Goal: Navigation & Orientation: Go to known website

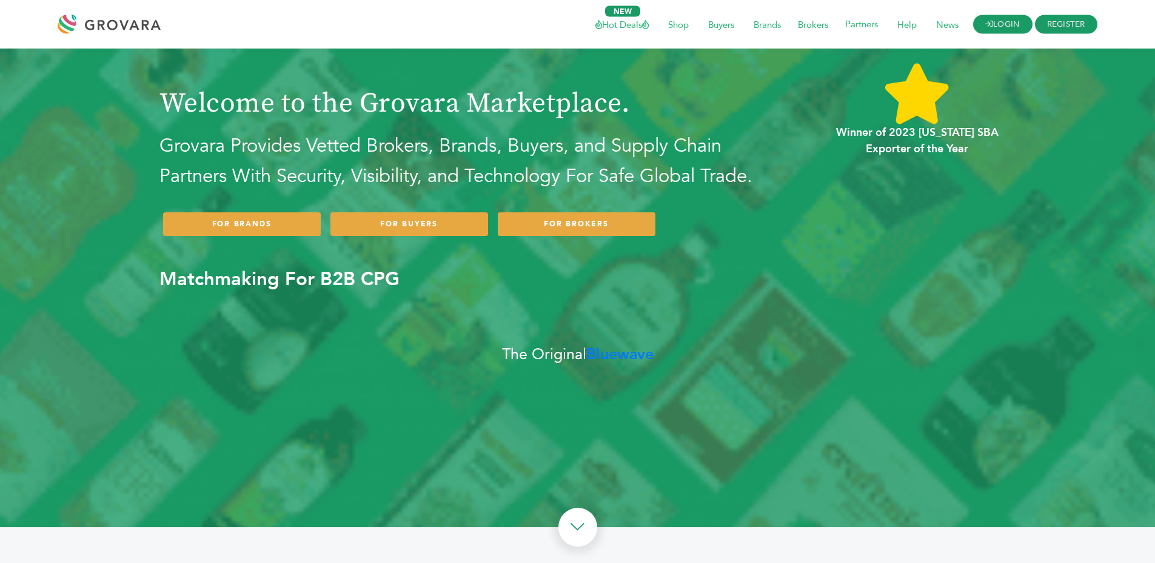
click at [986, 25] on icon at bounding box center [990, 24] width 8 height 8
click at [986, 23] on icon at bounding box center [990, 24] width 8 height 8
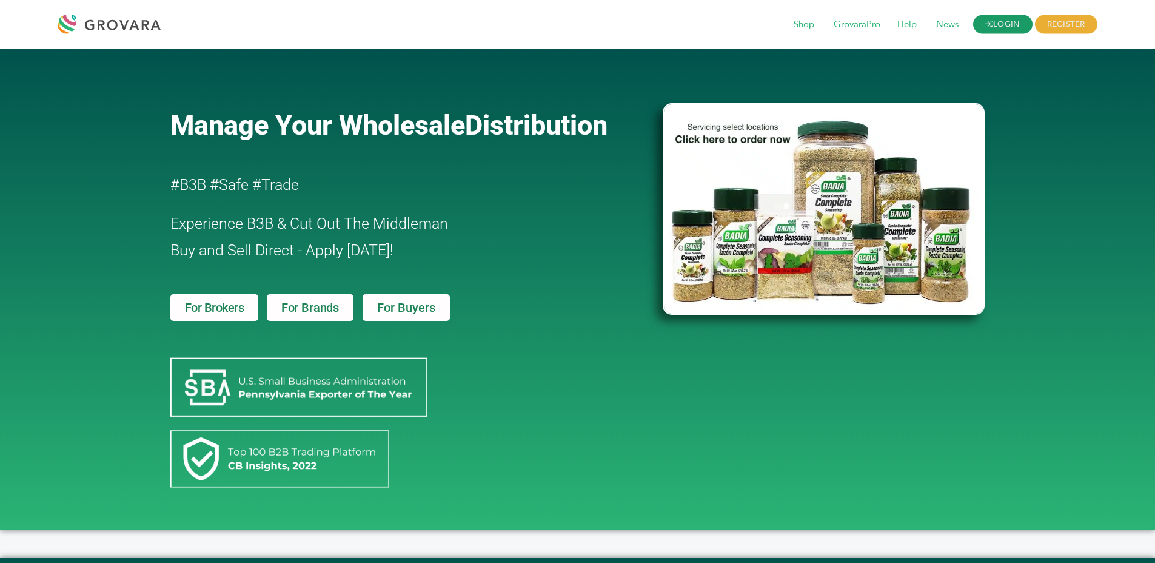
click at [1004, 27] on link "LOGIN" at bounding box center [1002, 24] width 59 height 19
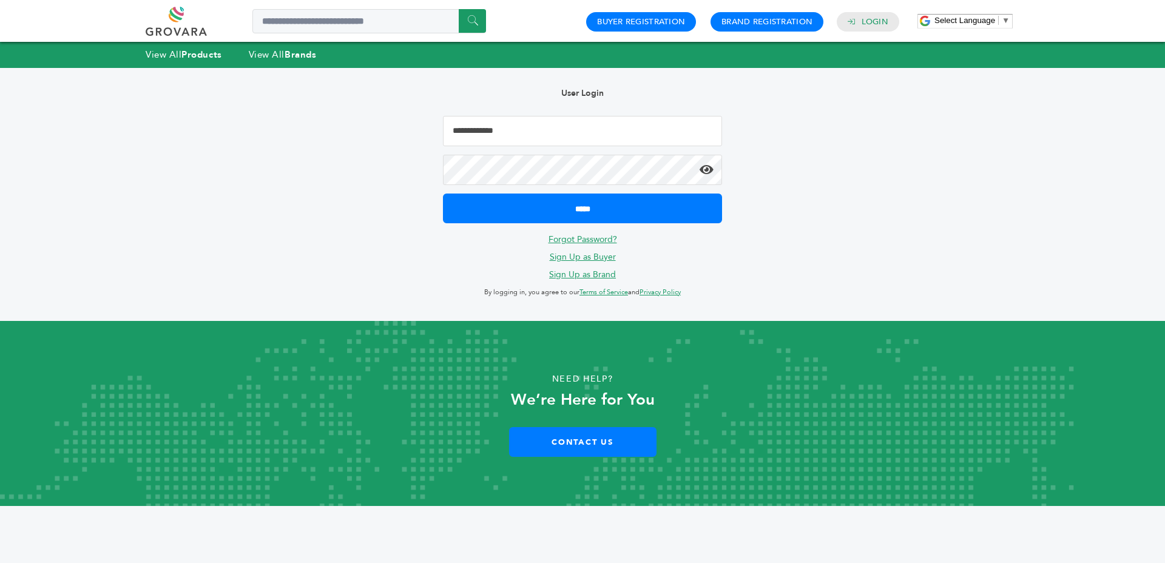
click at [596, 136] on input "Email Address" at bounding box center [582, 131] width 279 height 30
click at [432, 152] on div "User Login ***** Forgot Password? Sign Up as Buyer Sign Up as Brand By logging …" at bounding box center [582, 194] width 315 height 253
click at [172, 11] on link at bounding box center [190, 21] width 89 height 29
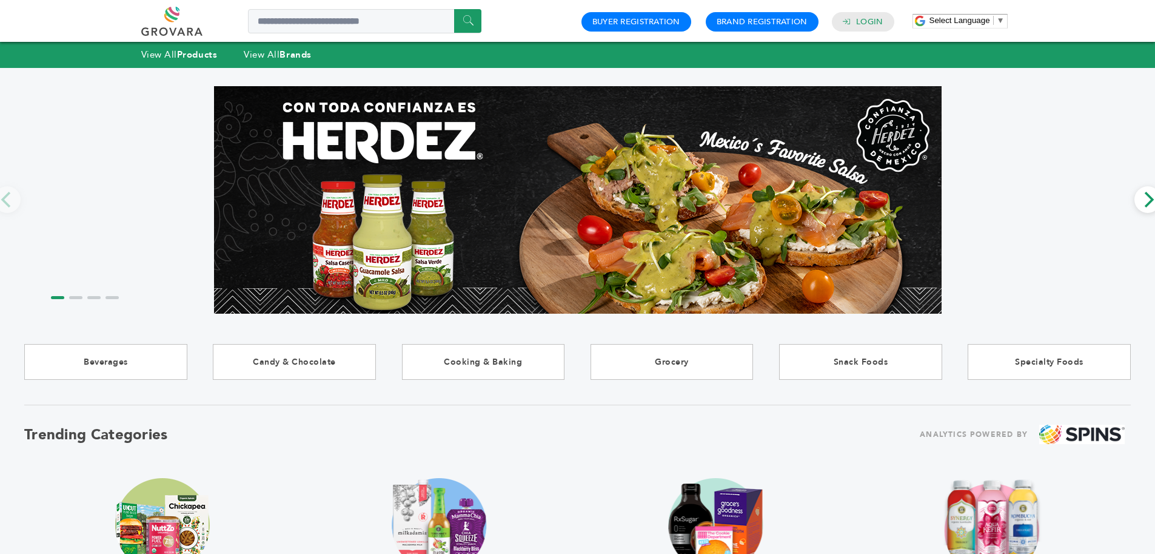
click at [172, 5] on div "****** 0 0 Buyer Registration Brand Registration Login Select Language ​ ▼ Menu" at bounding box center [577, 21] width 873 height 42
click at [173, 5] on div "****** 0 0 Buyer Registration Brand Registration Login Select Language ​ ▼ Menu" at bounding box center [577, 21] width 873 height 42
click at [173, 11] on link at bounding box center [185, 21] width 89 height 29
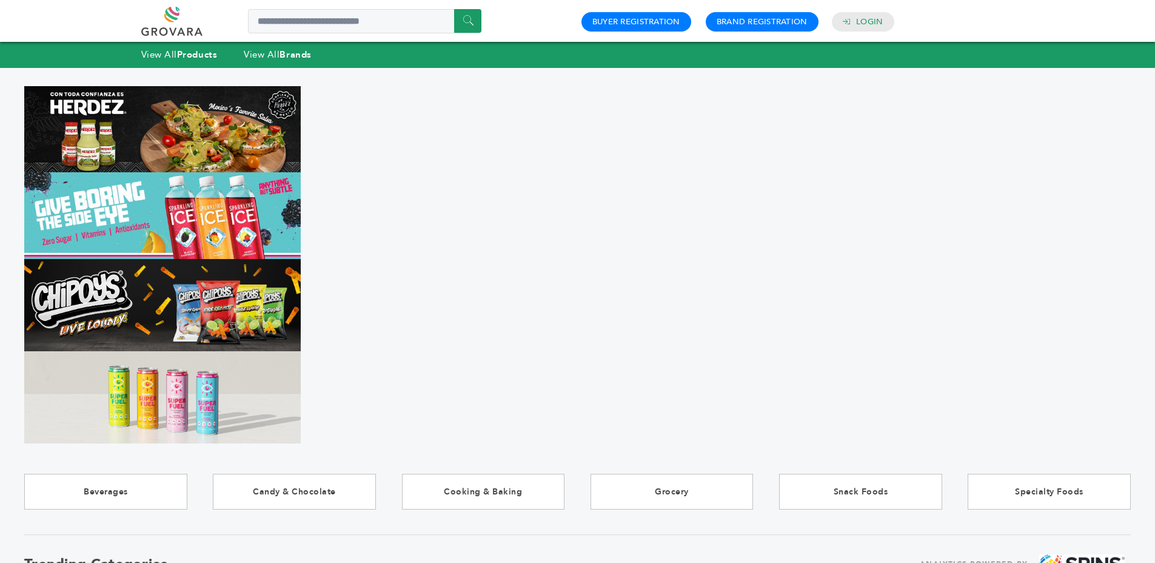
click at [180, 18] on link at bounding box center [185, 21] width 89 height 29
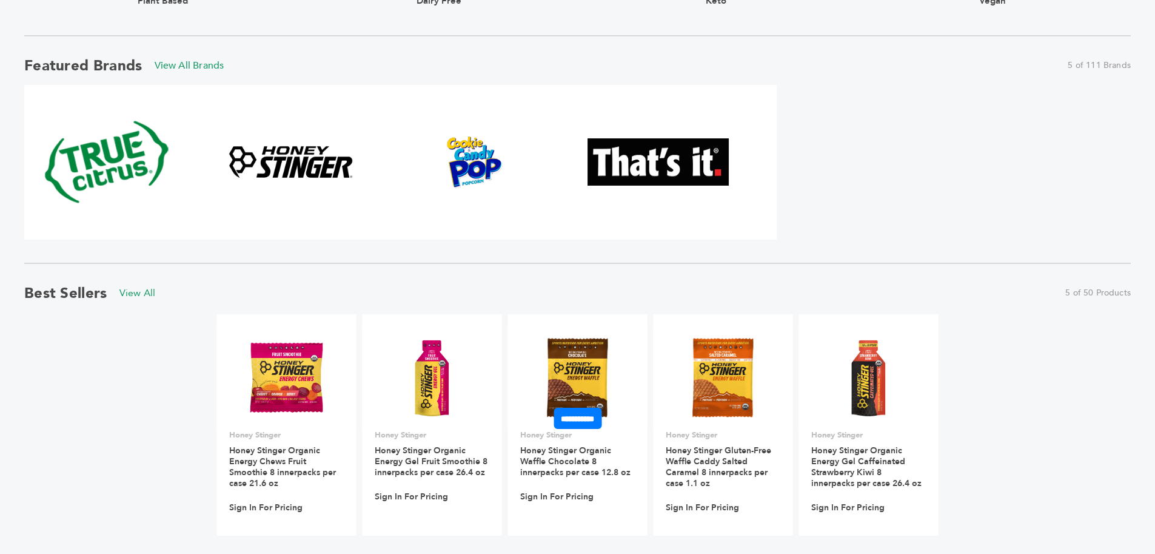
scroll to position [517, 0]
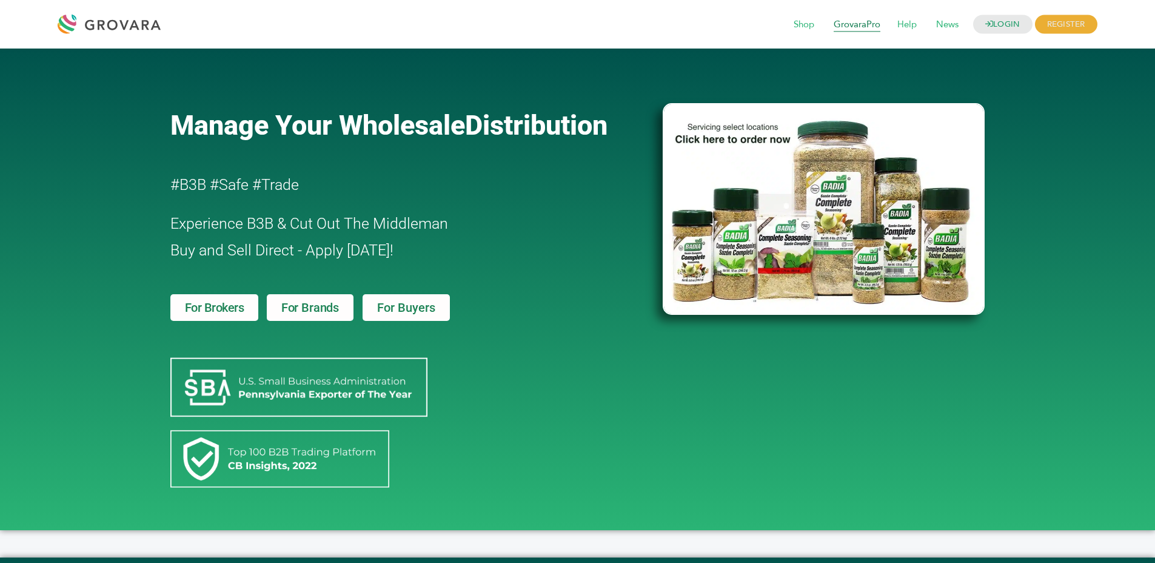
click at [835, 27] on span "GrovaraPro" at bounding box center [857, 24] width 64 height 23
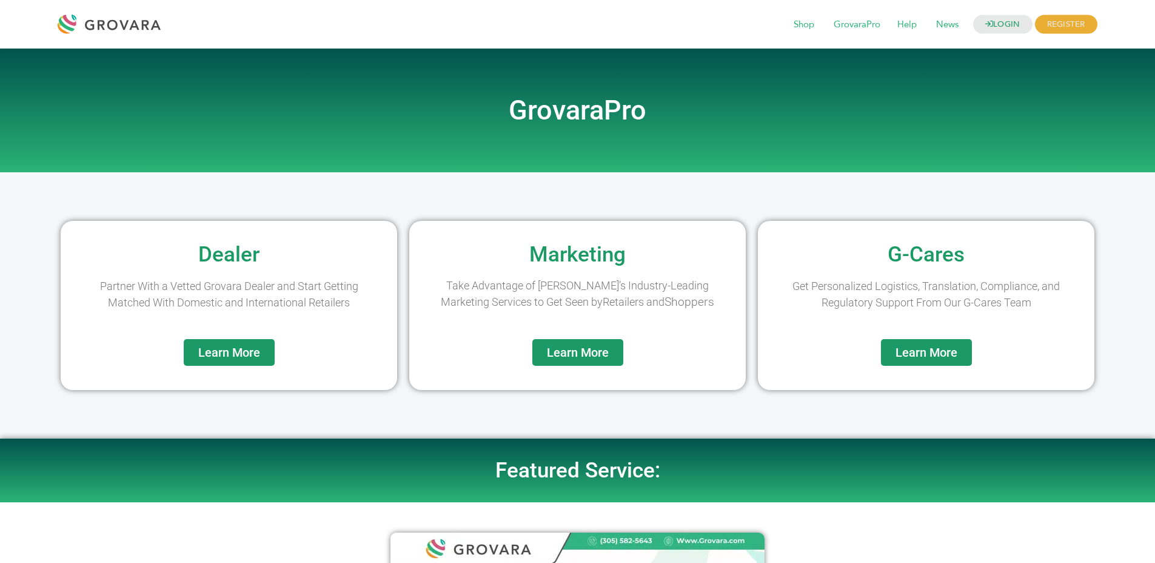
click at [550, 109] on h2 "GrovaraPro" at bounding box center [577, 110] width 691 height 27
click at [661, 120] on h2 "GrovaraPro" at bounding box center [577, 110] width 691 height 27
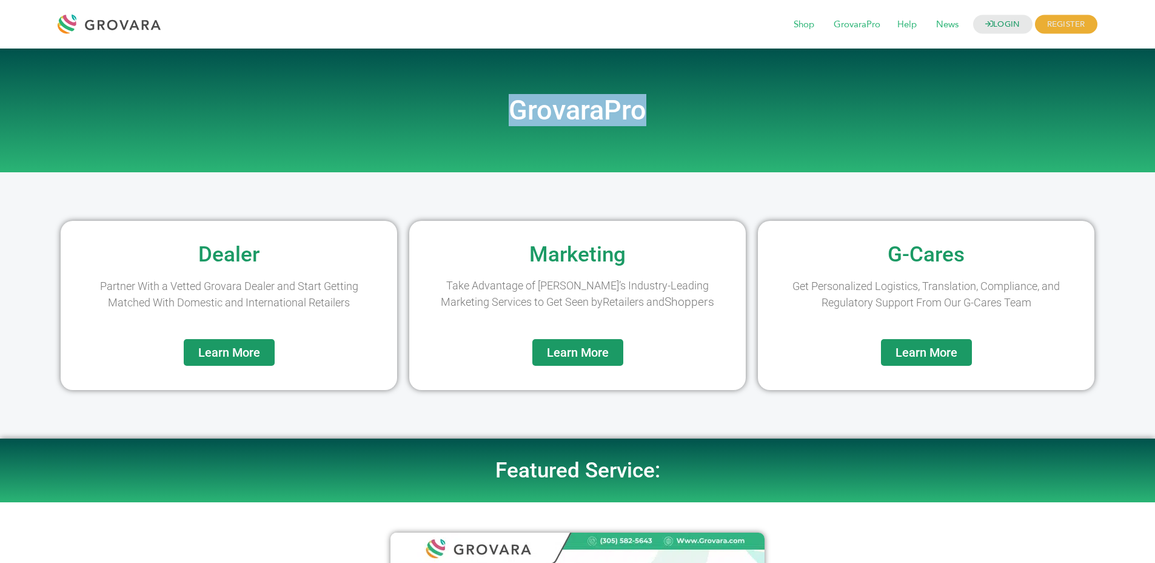
click at [661, 120] on h2 "GrovaraPro" at bounding box center [577, 110] width 691 height 27
click at [685, 121] on h2 "GrovaraPro" at bounding box center [577, 110] width 691 height 27
click at [581, 256] on h2 "Marketing" at bounding box center [577, 254] width 324 height 21
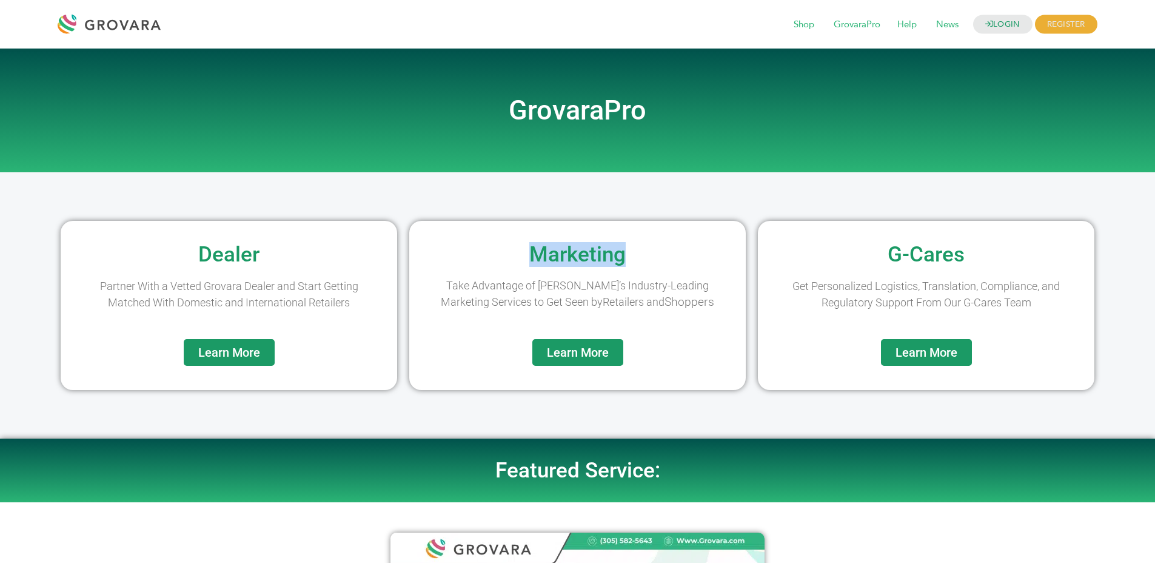
click at [581, 256] on h2 "Marketing" at bounding box center [577, 254] width 324 height 21
drag, startPoint x: 581, startPoint y: 256, endPoint x: 669, endPoint y: 250, distance: 88.2
click at [584, 256] on h2 "Marketing" at bounding box center [577, 254] width 324 height 21
click at [669, 250] on h2 "Marketing" at bounding box center [577, 254] width 324 height 21
click at [794, 25] on span "Shop" at bounding box center [804, 24] width 38 height 23
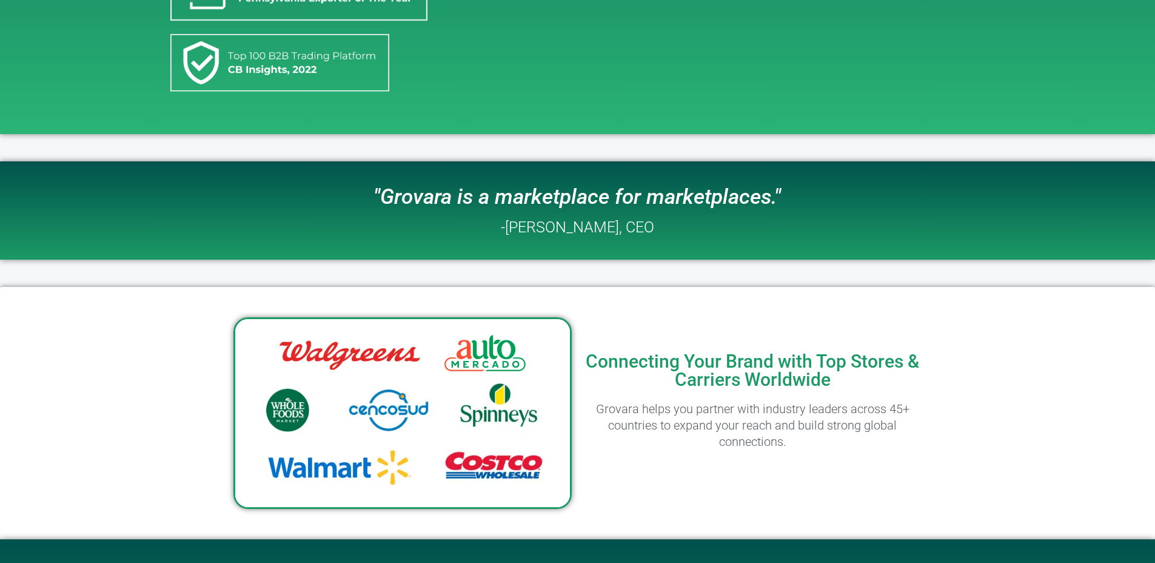
scroll to position [284, 0]
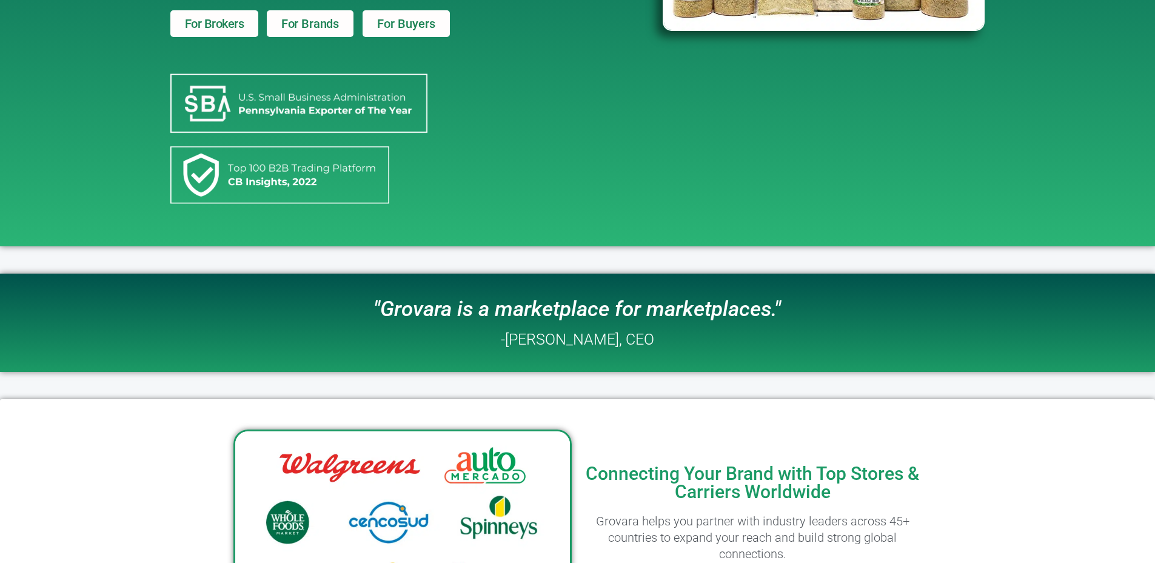
click at [200, 21] on span "For Brokers" at bounding box center [214, 24] width 59 height 12
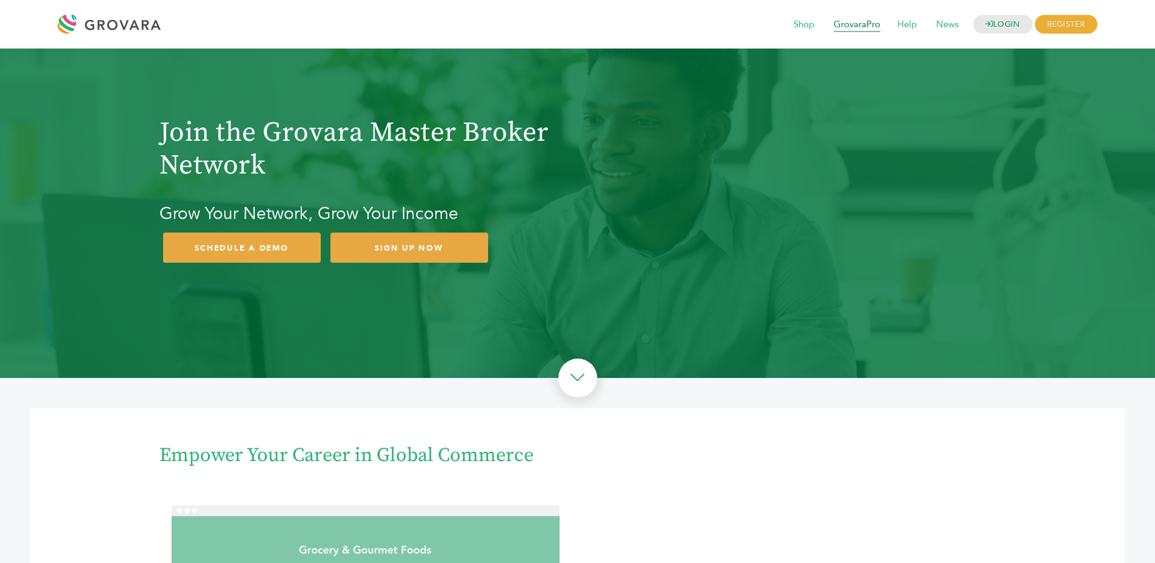
click at [858, 25] on span "GrovaraPro" at bounding box center [857, 24] width 64 height 23
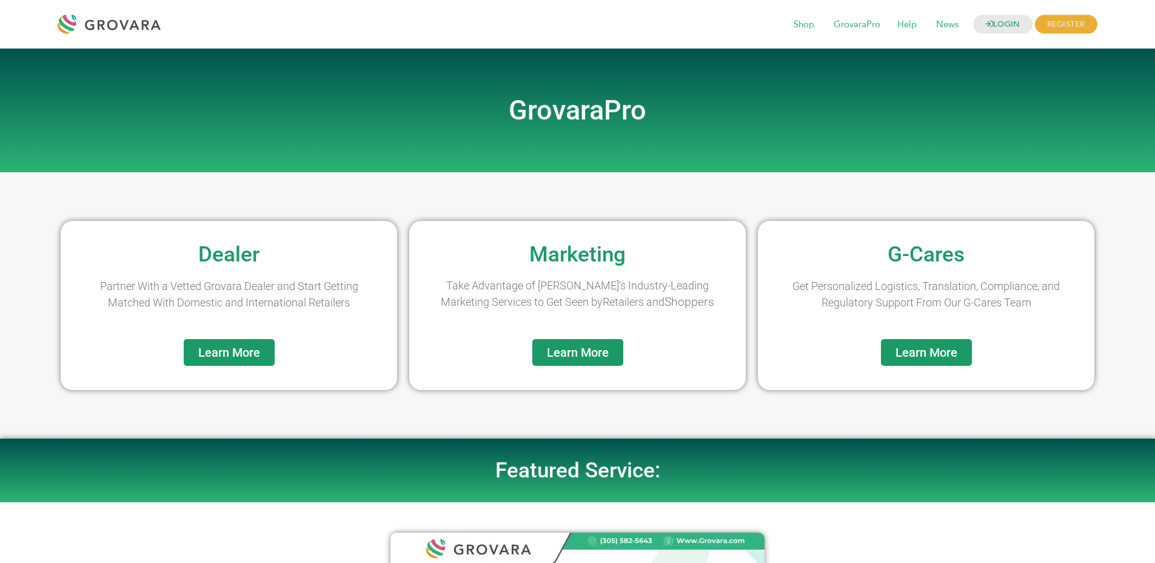
click at [892, 245] on h2 "G-Cares" at bounding box center [926, 254] width 324 height 21
drag, startPoint x: 892, startPoint y: 245, endPoint x: 1030, endPoint y: 251, distance: 138.4
click at [903, 246] on h2 "G-Cares" at bounding box center [926, 254] width 324 height 21
drag, startPoint x: 1030, startPoint y: 251, endPoint x: 660, endPoint y: 267, distance: 370.9
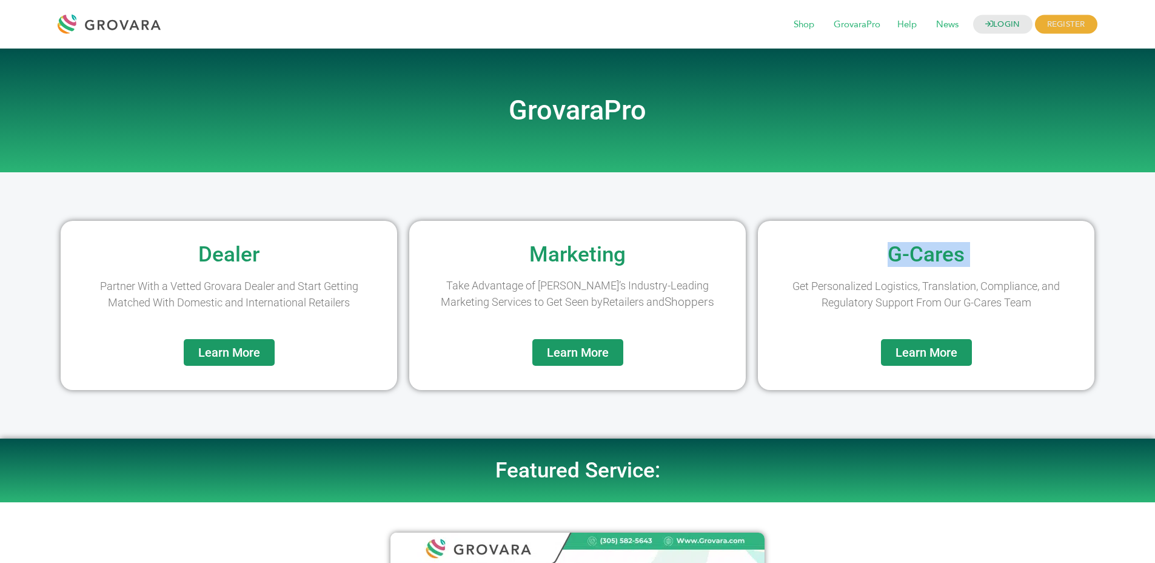
click at [1030, 251] on h2 "G-Cares" at bounding box center [926, 254] width 324 height 21
click at [123, 25] on div at bounding box center [112, 24] width 109 height 29
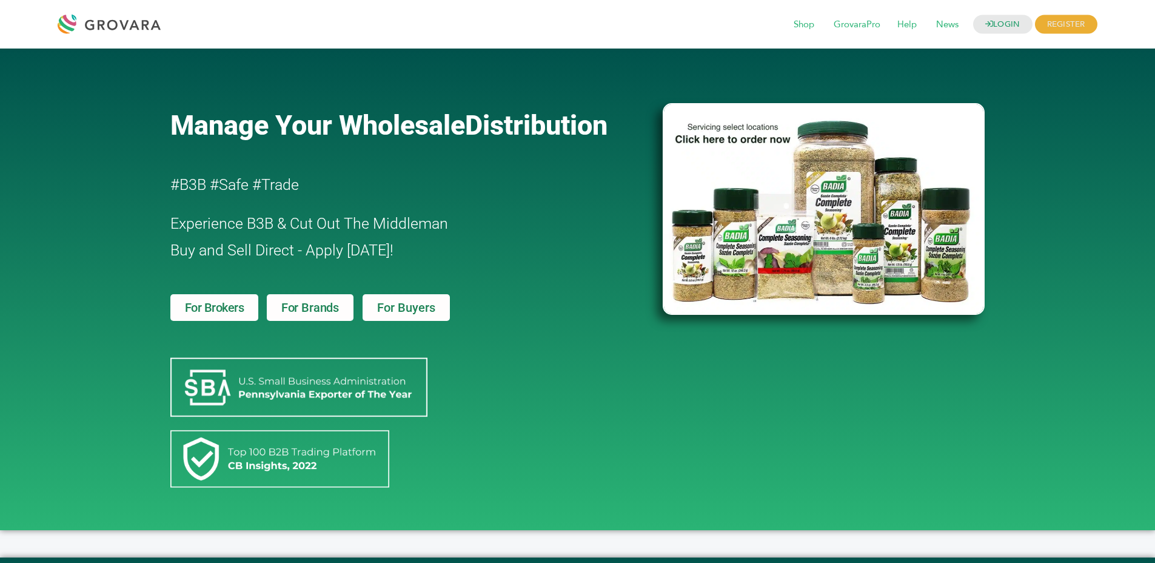
click at [92, 81] on div "Manage Your Wholesale Distribution #B3B #Safe #Trade Experience B3B & Cut Out T…" at bounding box center [577, 290] width 1155 height 482
click at [232, 312] on span "For Brokers" at bounding box center [214, 307] width 59 height 12
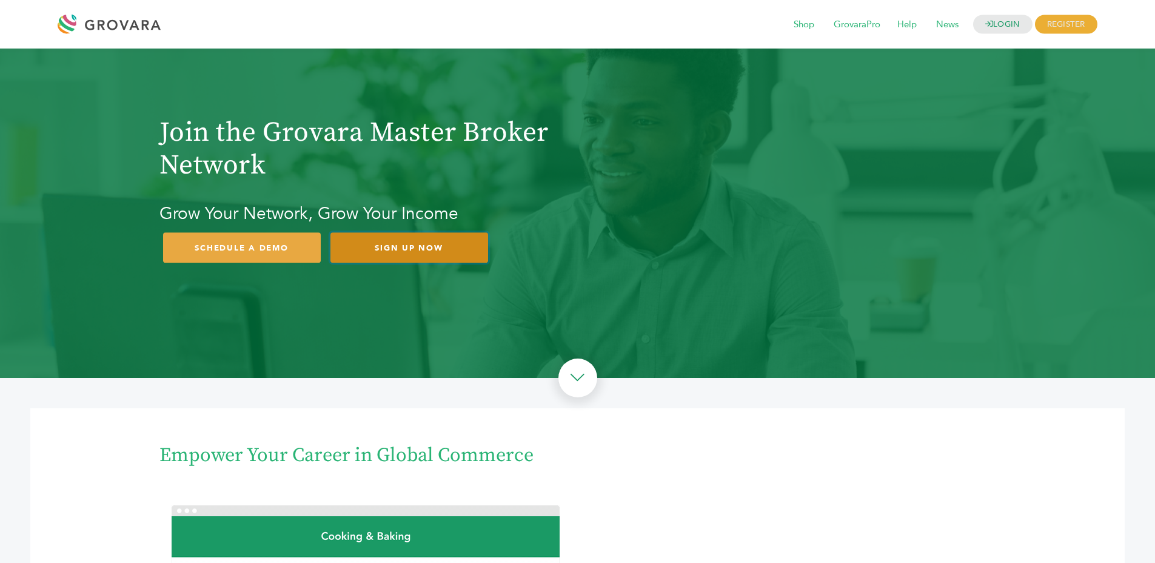
click at [411, 232] on link "SIGN UP NOW" at bounding box center [410, 247] width 158 height 31
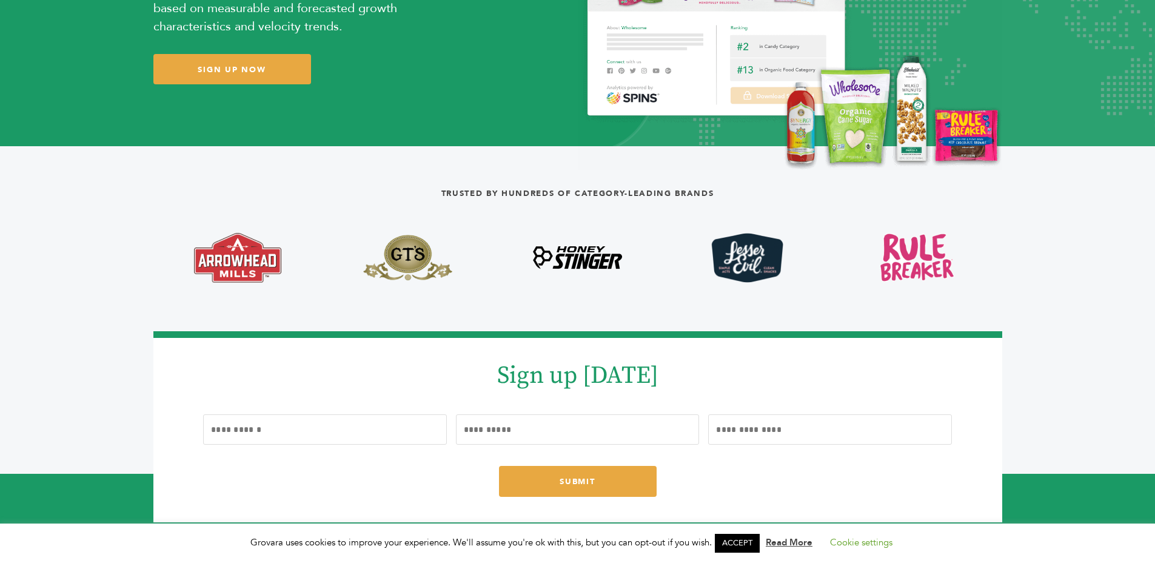
scroll to position [336, 0]
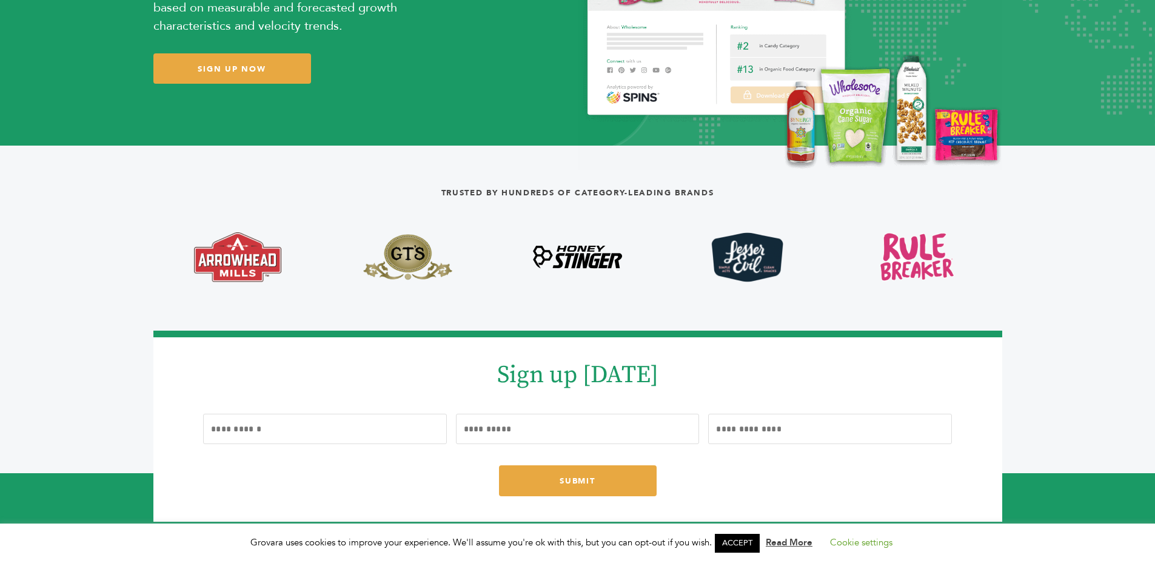
click at [579, 253] on img at bounding box center [577, 257] width 89 height 23
click at [576, 254] on img at bounding box center [577, 257] width 89 height 23
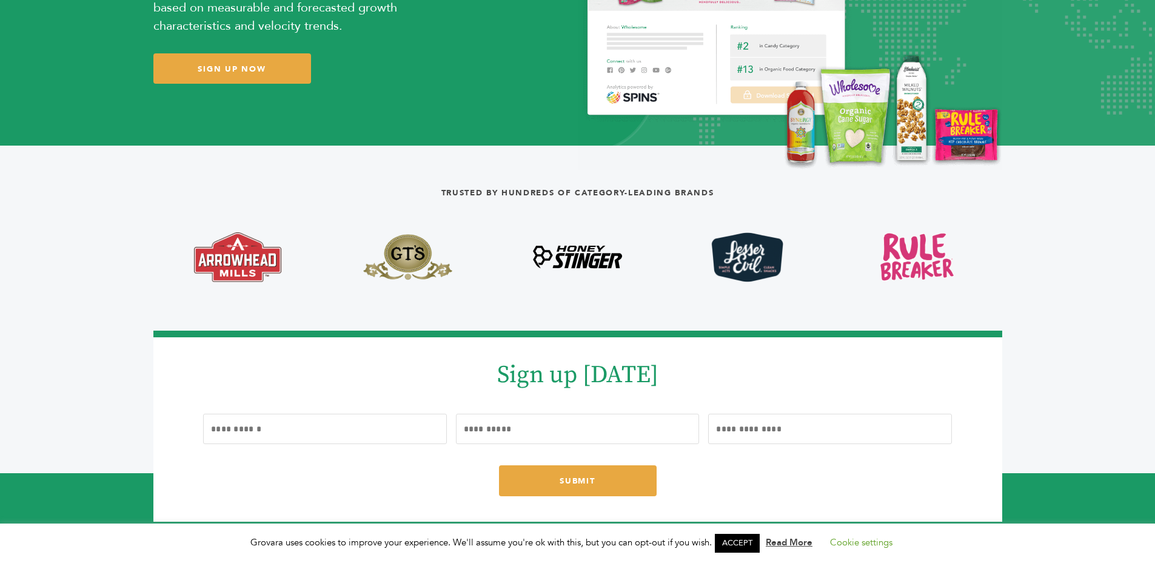
click at [576, 254] on img at bounding box center [577, 257] width 89 height 23
click at [565, 190] on h4 "Trusted by hundreds of category-leading brands" at bounding box center [577, 193] width 849 height 22
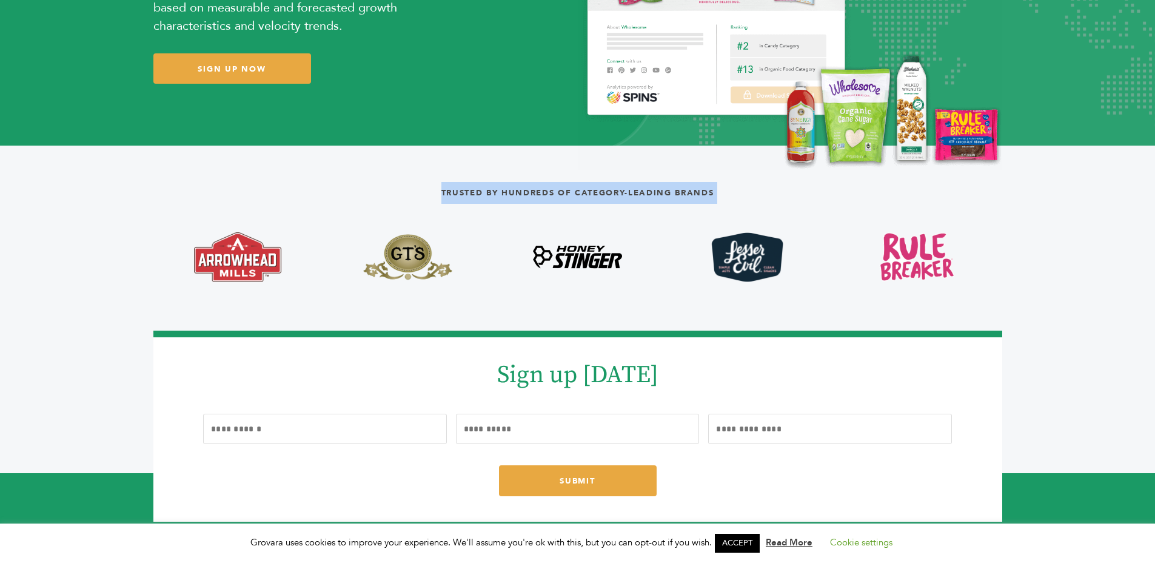
drag, startPoint x: 565, startPoint y: 190, endPoint x: 594, endPoint y: 195, distance: 28.8
click at [585, 193] on h4 "Trusted by hundreds of category-leading brands" at bounding box center [577, 193] width 849 height 22
click at [696, 197] on h4 "Trusted by hundreds of category-leading brands" at bounding box center [577, 193] width 849 height 22
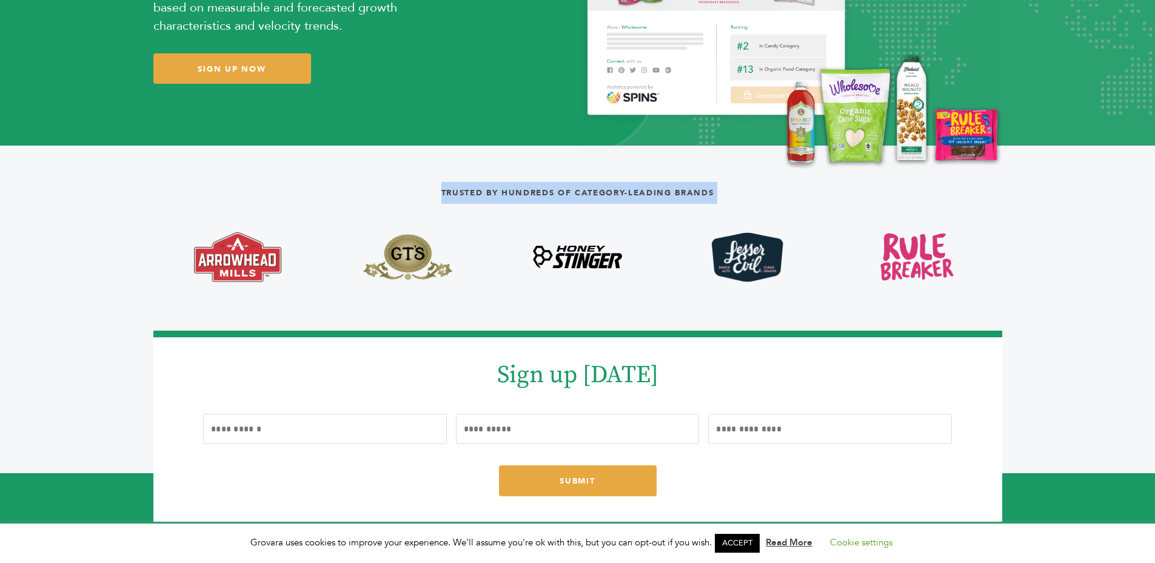
click at [762, 200] on h4 "Trusted by hundreds of category-leading brands" at bounding box center [577, 193] width 849 height 22
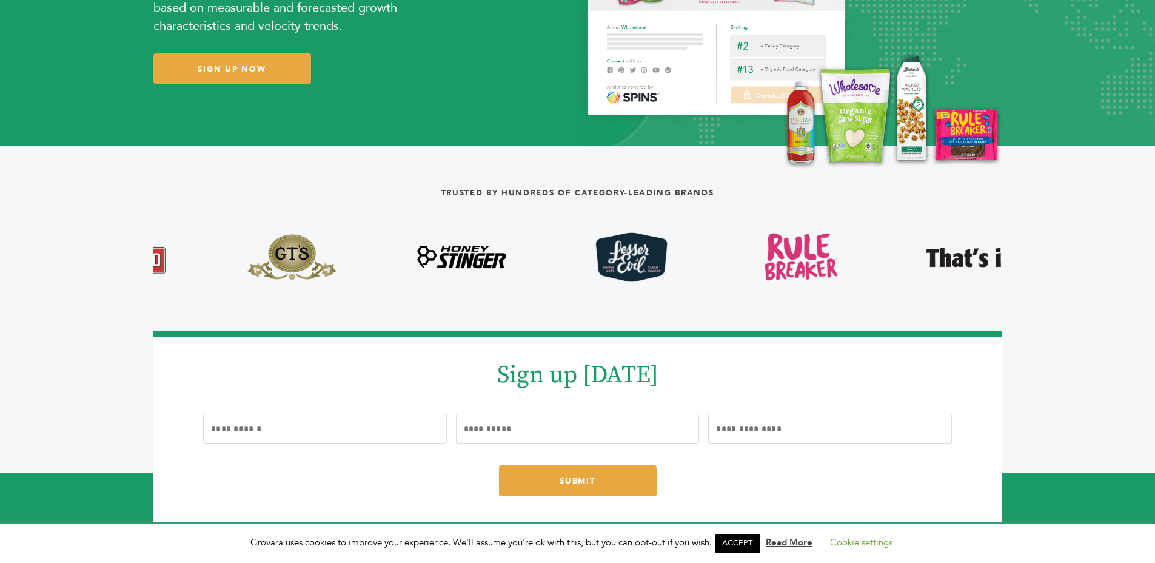
click at [748, 241] on div at bounding box center [801, 257] width 170 height 50
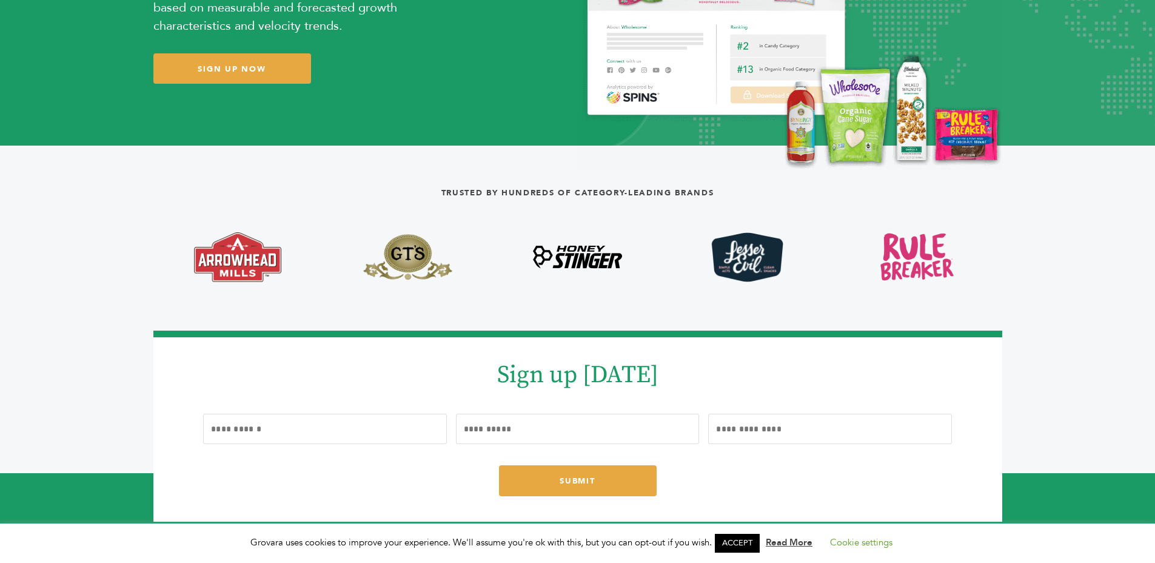
click at [748, 241] on img at bounding box center [747, 257] width 72 height 50
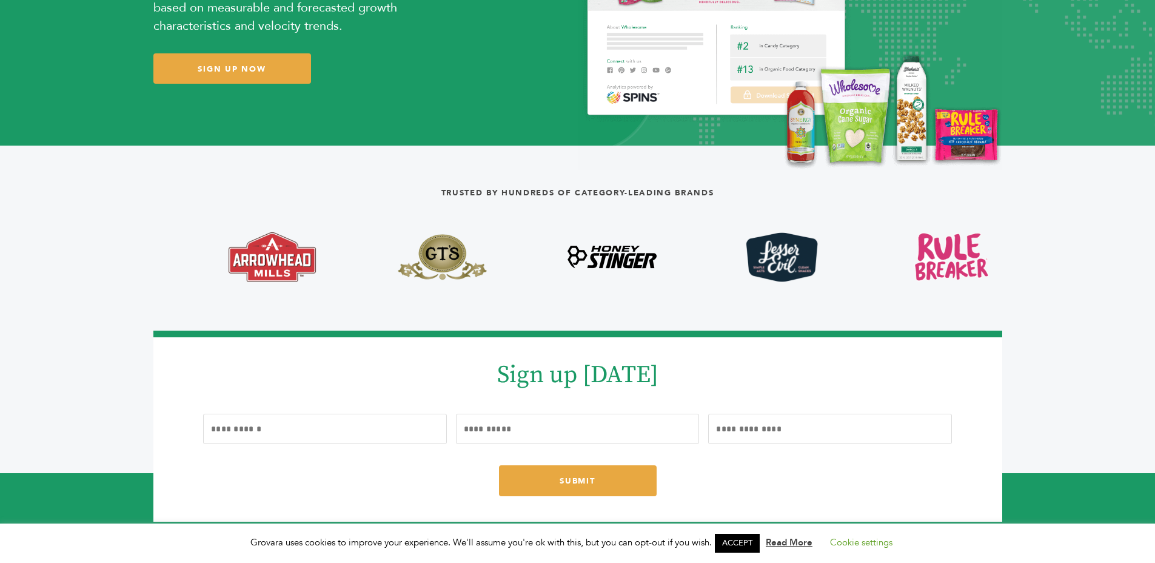
drag, startPoint x: 886, startPoint y: 278, endPoint x: 923, endPoint y: 279, distance: 36.4
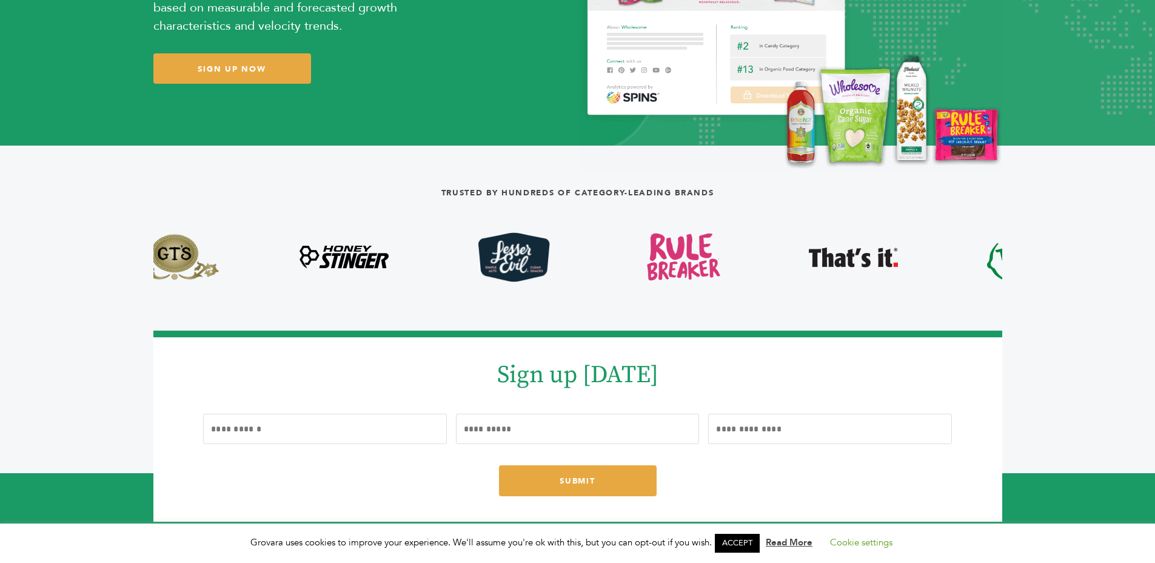
drag, startPoint x: 975, startPoint y: 271, endPoint x: 246, endPoint y: 261, distance: 729.1
click at [250, 263] on div at bounding box center [684, 257] width 3227 height 50
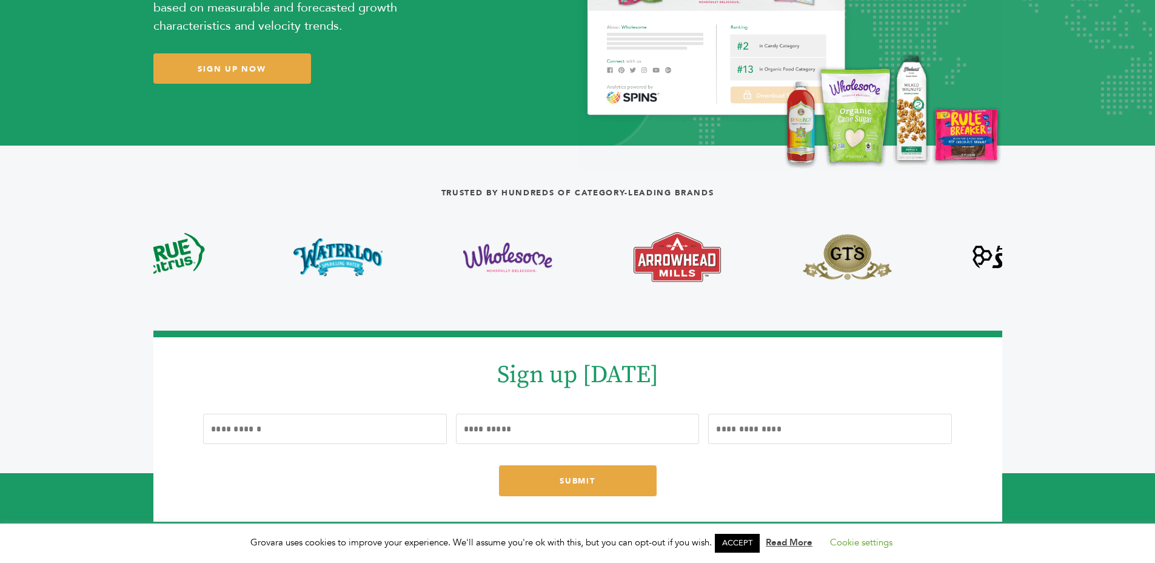
drag, startPoint x: 708, startPoint y: 260, endPoint x: 289, endPoint y: 213, distance: 421.6
click at [285, 215] on div "Trusted by hundreds of category-leading brands ‹ ›" at bounding box center [577, 232] width 849 height 100
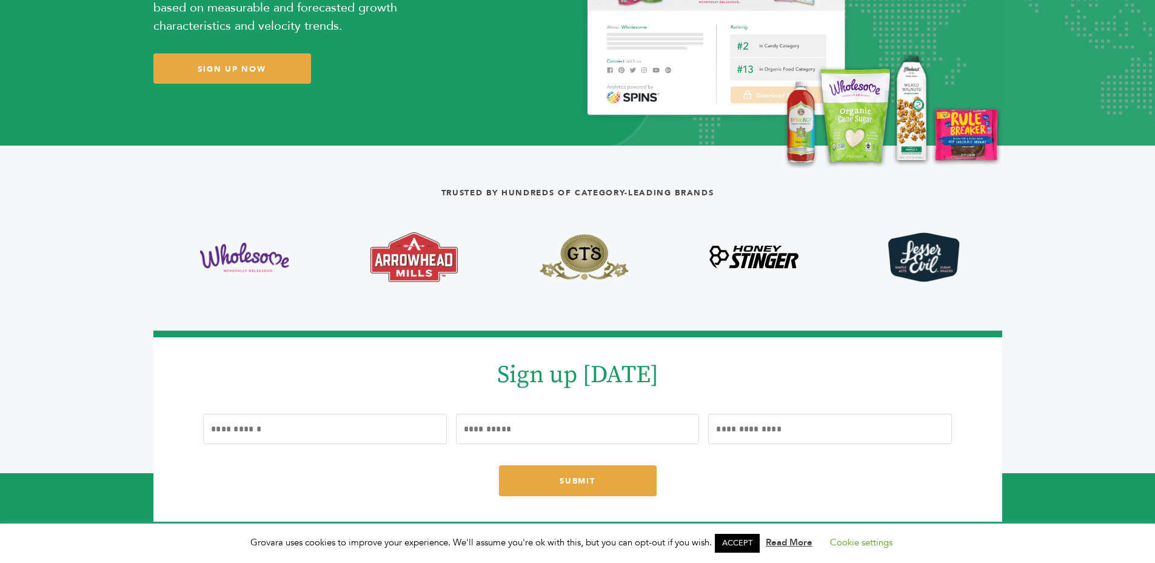
drag, startPoint x: 797, startPoint y: 251, endPoint x: 184, endPoint y: 235, distance: 613.4
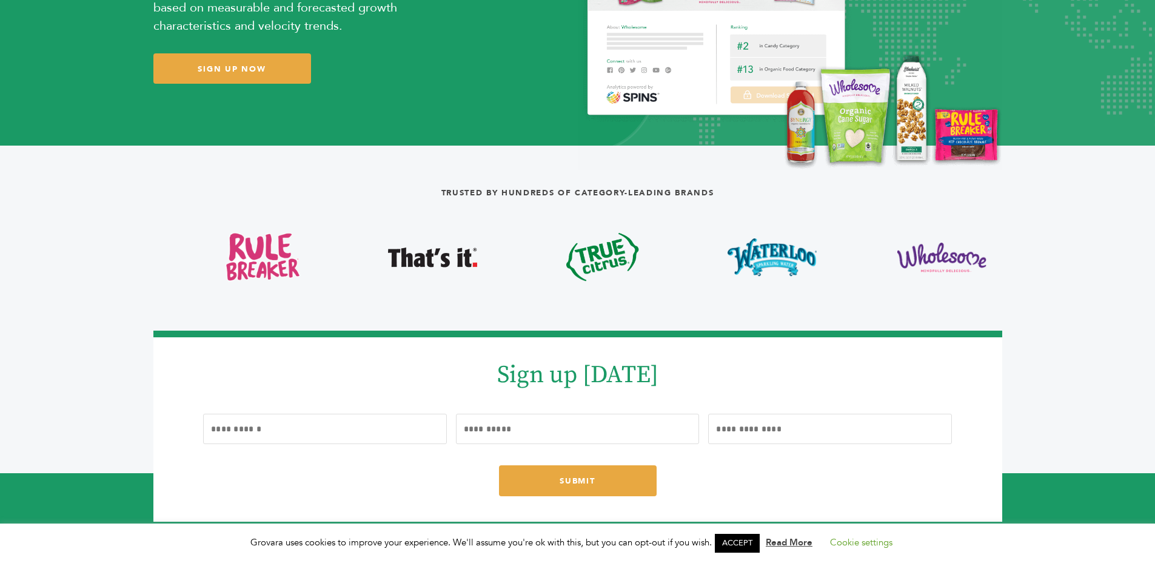
drag, startPoint x: 824, startPoint y: 269, endPoint x: 659, endPoint y: 240, distance: 167.4
click at [481, 273] on div at bounding box center [433, 257] width 170 height 50
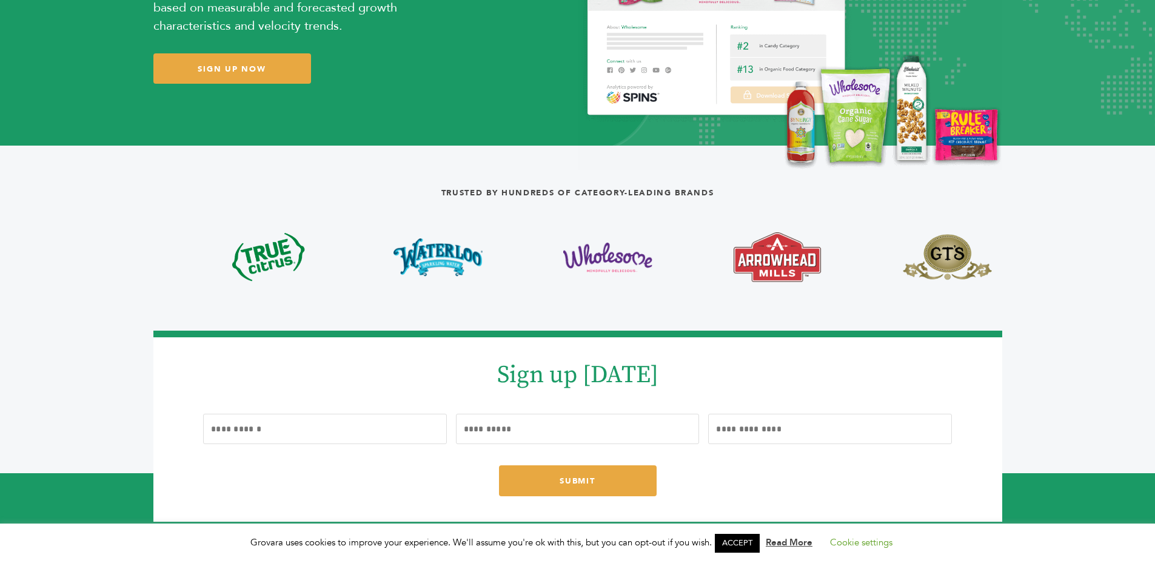
drag, startPoint x: 998, startPoint y: 271, endPoint x: 688, endPoint y: 257, distance: 309.6
click at [688, 257] on div at bounding box center [608, 257] width 170 height 50
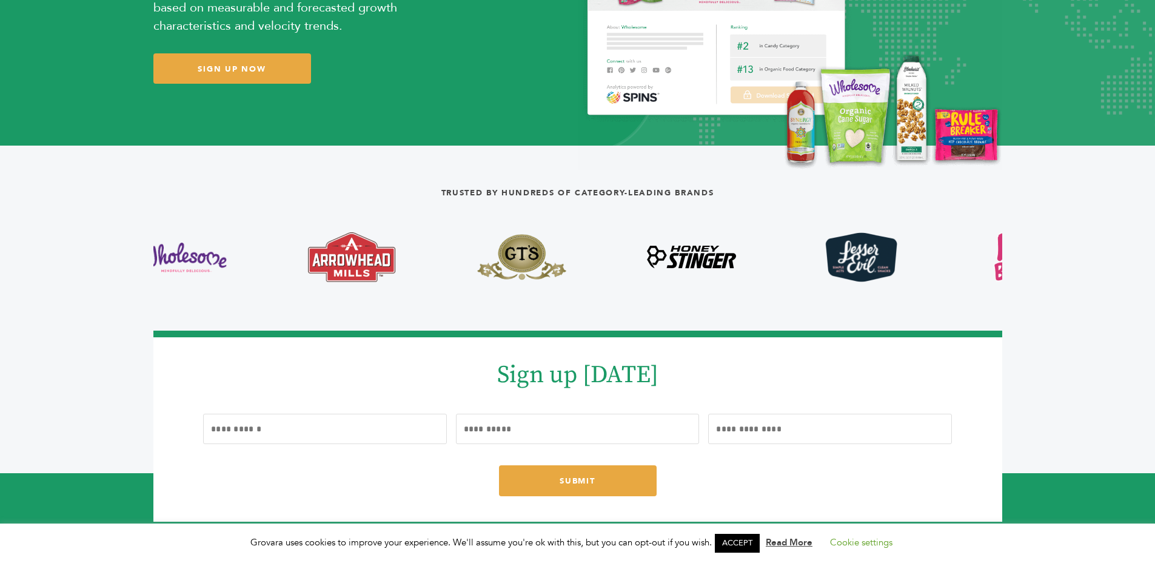
drag, startPoint x: 984, startPoint y: 237, endPoint x: 948, endPoint y: 222, distance: 38.9
click at [589, 231] on div "Trusted by hundreds of category-leading brands ‹ ›" at bounding box center [577, 232] width 849 height 100
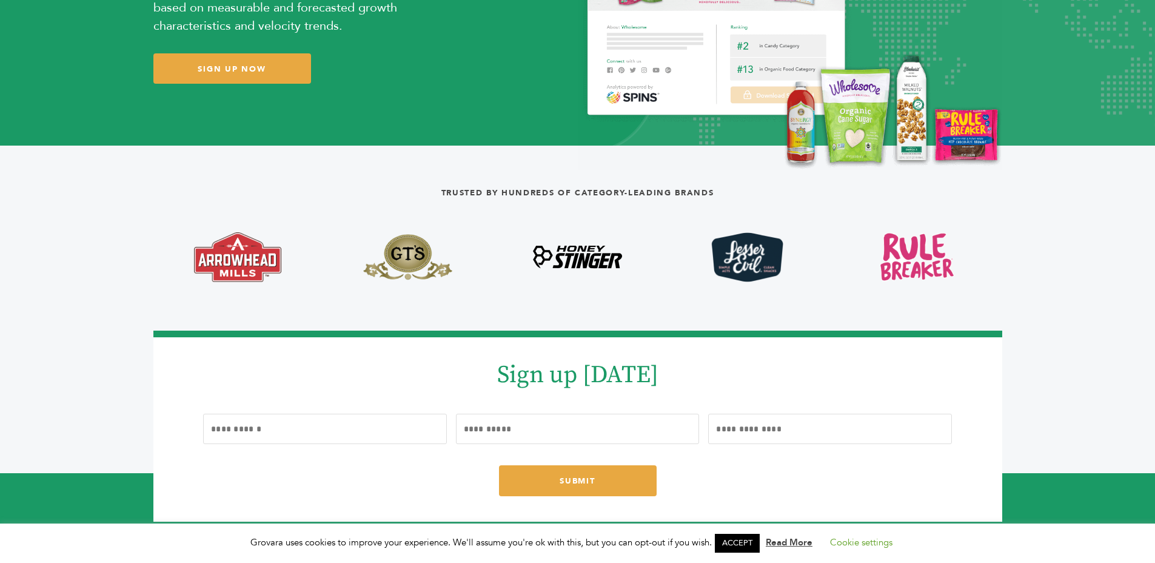
drag, startPoint x: 972, startPoint y: 225, endPoint x: 654, endPoint y: 198, distance: 319.5
click at [610, 210] on div "Trusted by hundreds of category-leading brands ‹ ›" at bounding box center [577, 232] width 849 height 100
drag, startPoint x: 875, startPoint y: 220, endPoint x: 654, endPoint y: 230, distance: 220.4
click at [654, 230] on div "Trusted by hundreds of category-leading brands ‹ ›" at bounding box center [577, 232] width 849 height 100
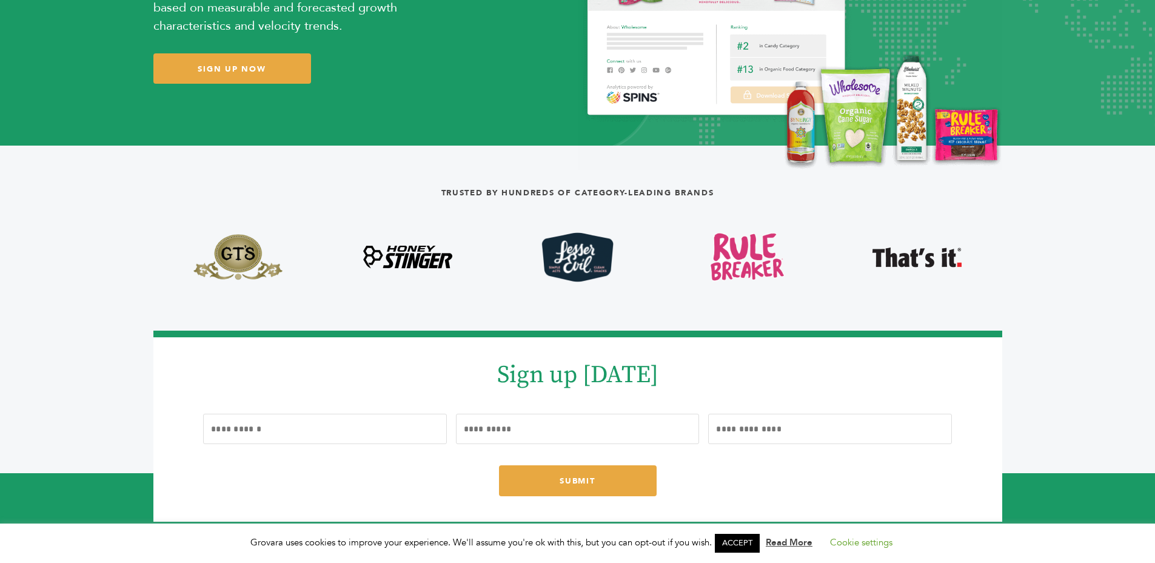
drag, startPoint x: 933, startPoint y: 227, endPoint x: 574, endPoint y: 229, distance: 359.1
click at [573, 229] on div "Trusted by hundreds of category-leading brands ‹ ›" at bounding box center [577, 232] width 849 height 100
drag, startPoint x: 769, startPoint y: 275, endPoint x: 337, endPoint y: 276, distance: 431.8
click at [337, 276] on div at bounding box center [747, 257] width 3227 height 50
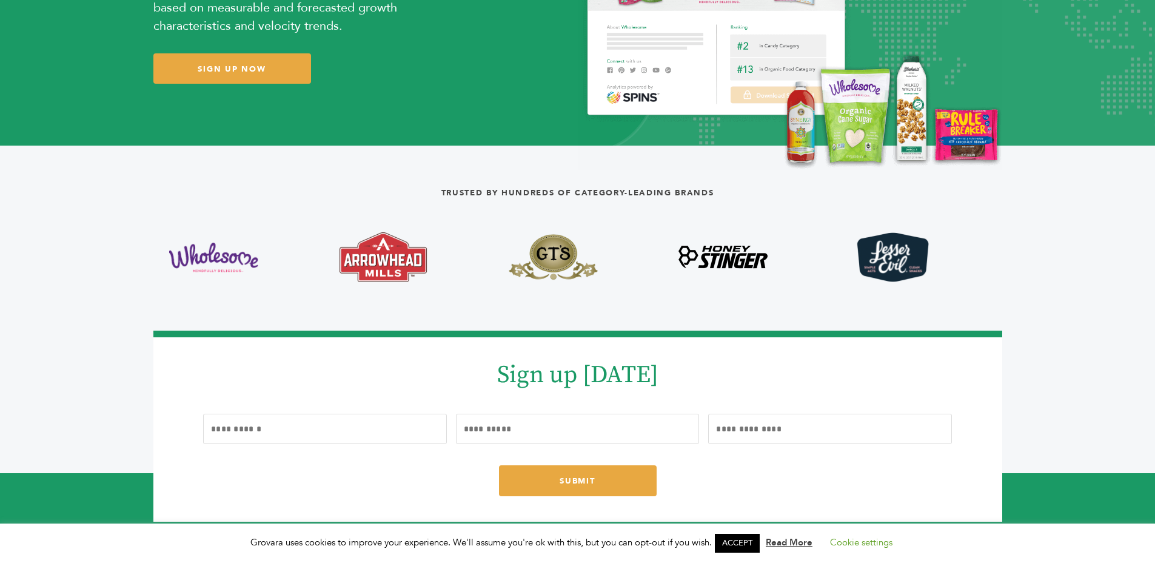
drag, startPoint x: 440, startPoint y: 277, endPoint x: 1054, endPoint y: 307, distance: 613.9
click at [1048, 287] on div "Are you ready to introduce category-leading brands in your market? Gain exclusi…" at bounding box center [577, 274] width 1155 height 1026
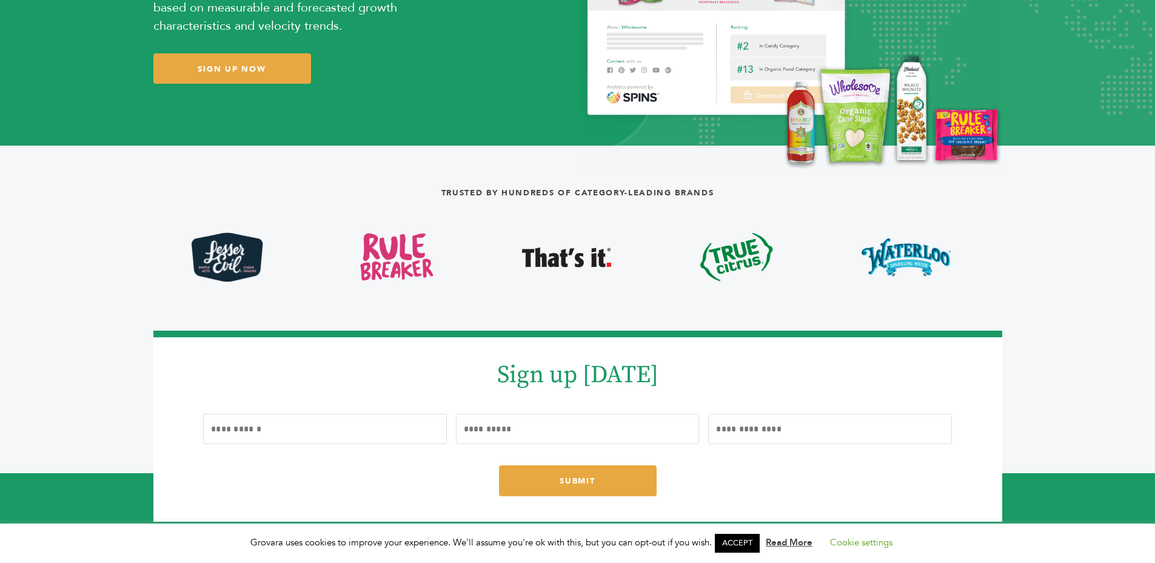
drag, startPoint x: 645, startPoint y: 267, endPoint x: 759, endPoint y: 263, distance: 114.1
click at [1006, 274] on section "Trusted by hundreds of category-leading brands ‹ ›" at bounding box center [577, 214] width 1155 height 136
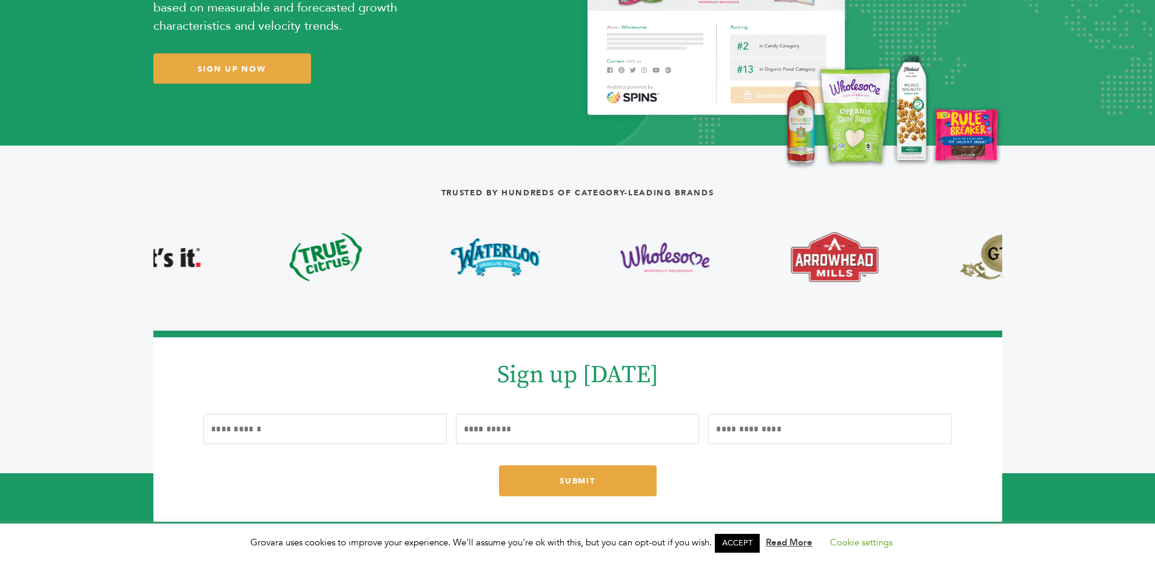
drag, startPoint x: 595, startPoint y: 254, endPoint x: 798, endPoint y: 253, distance: 203.2
click at [1060, 251] on section "Trusted by hundreds of category-leading brands ‹ ›" at bounding box center [577, 214] width 1155 height 136
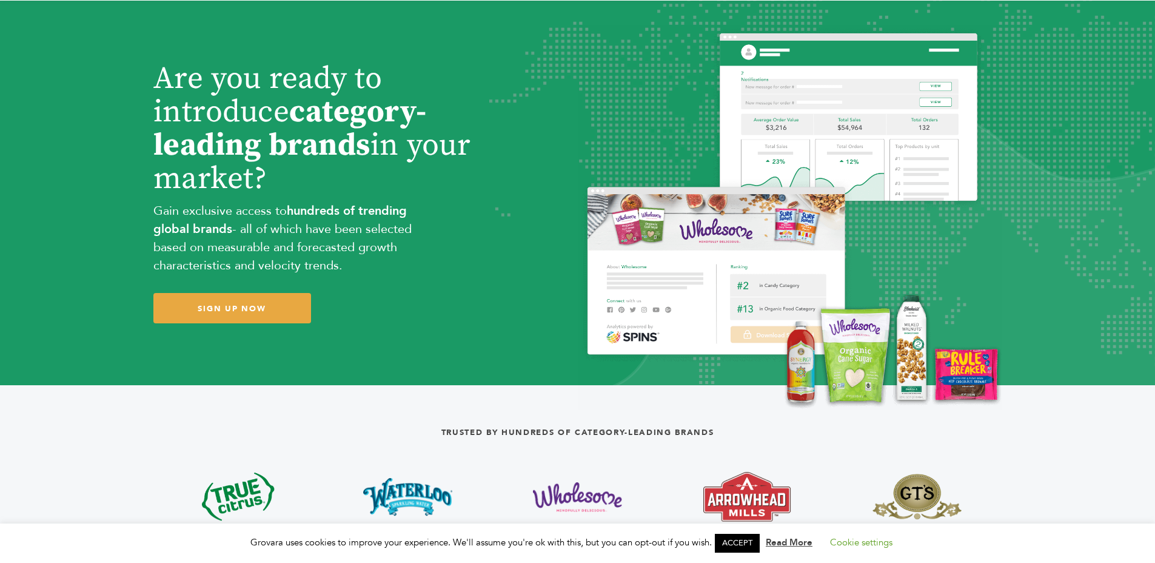
scroll to position [0, 0]
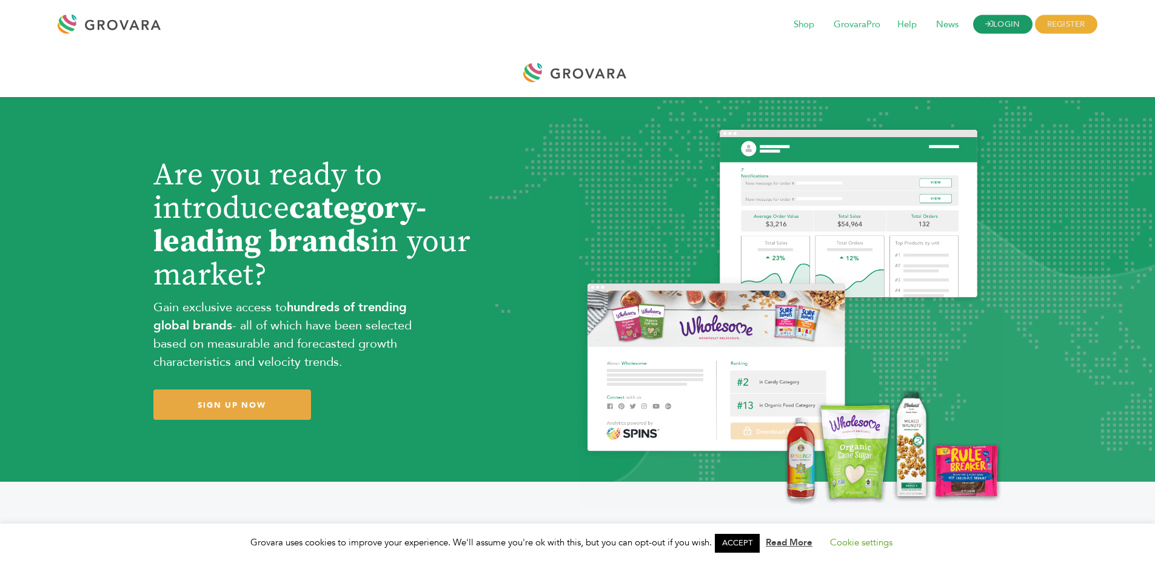
click at [990, 16] on link "LOGIN" at bounding box center [1002, 24] width 59 height 19
